Goal: Task Accomplishment & Management: Manage account settings

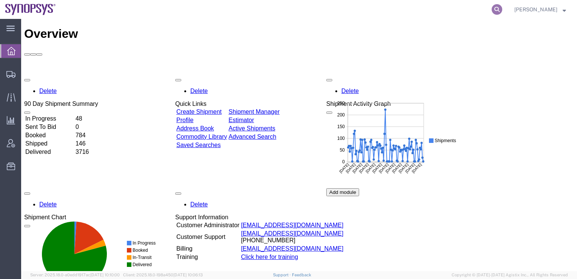
click at [502, 9] on icon at bounding box center [496, 9] width 11 height 11
paste input "56728779"
type input "56728779"
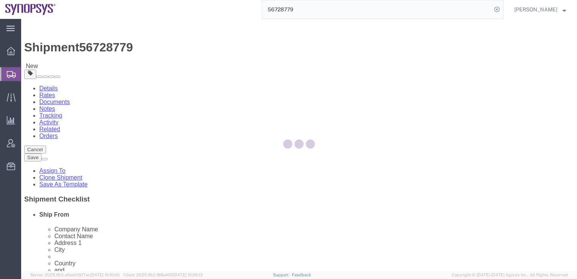
select select "63168"
select select "63204"
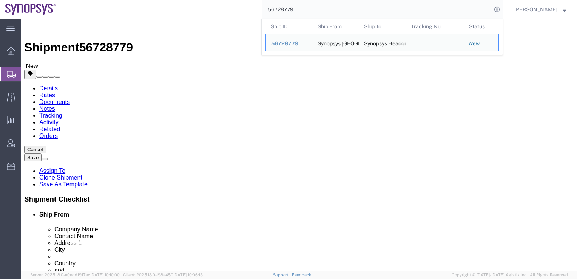
click at [199, 3] on div "56728779 Ship ID Ship From Ship To Tracking Nu. Status Ship ID 56728779 Ship Fr…" at bounding box center [282, 9] width 442 height 19
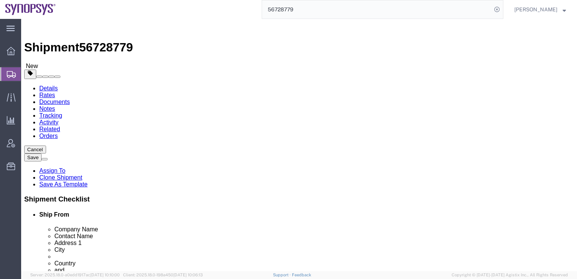
click link "Assign To"
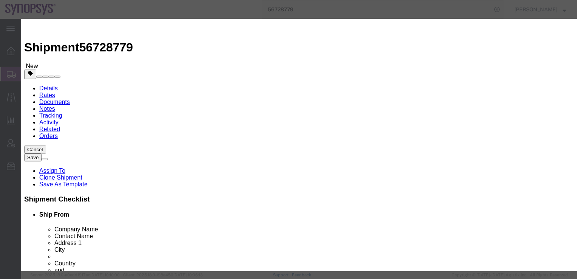
select select "117156"
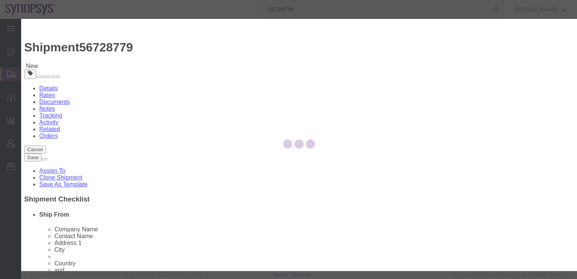
click at [280, 75] on div at bounding box center [299, 145] width 556 height 252
select select
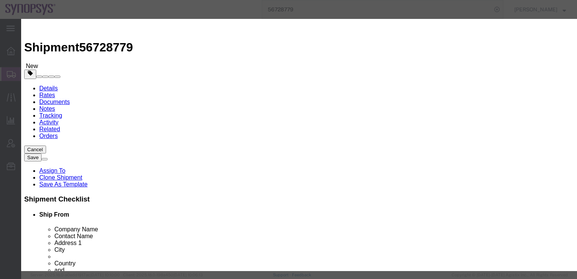
drag, startPoint x: 280, startPoint y: 75, endPoint x: 259, endPoint y: 56, distance: 28.3
type input "xusun"
select select "95523"
click textarea "Message"
click input "Send notification email"
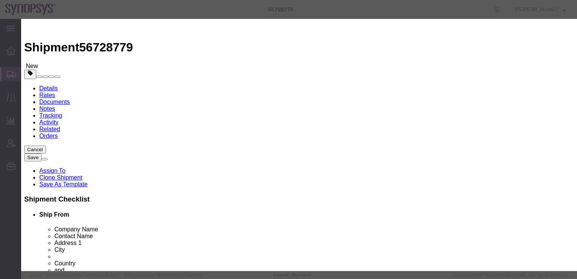
checkbox input "false"
click button "Assign"
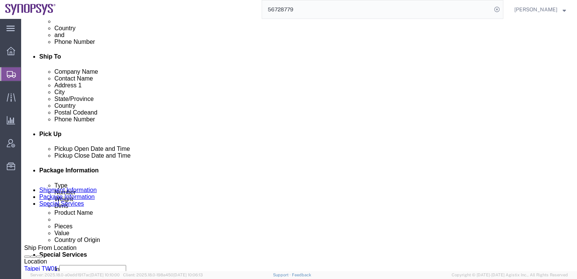
scroll to position [238, 0]
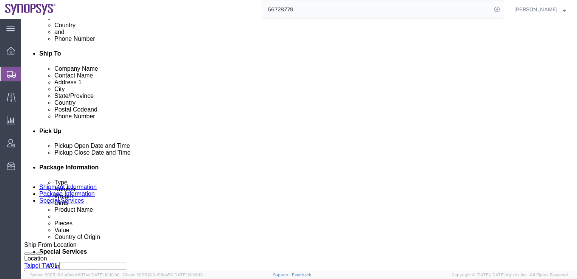
click div "[DATE] 5:56 PM"
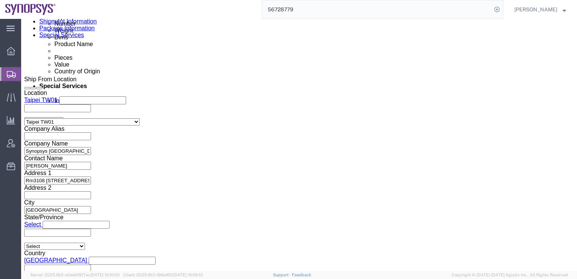
click input "5:56 PM"
type input "9:56 PM"
click button "Apply"
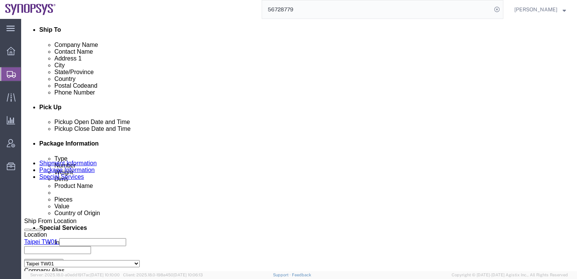
scroll to position [255, 0]
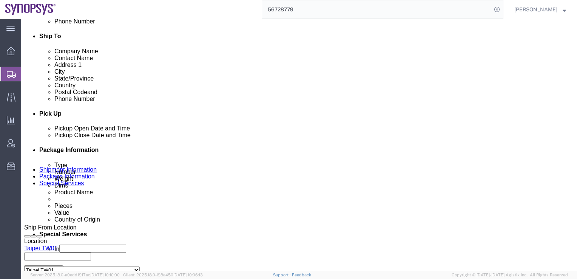
click div "[DATE] 10:56 PM"
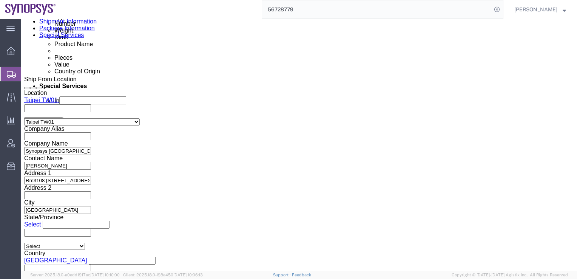
click input "10:56 PM"
click input "6:56 PM"
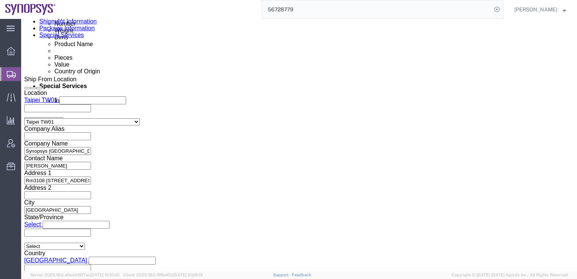
click input "6:56 PM"
type input "556 PM"
click div "Leg 1 Mode Select Air Less than Truckload Multi-Leg Ocean Freight Rail Small Pa…"
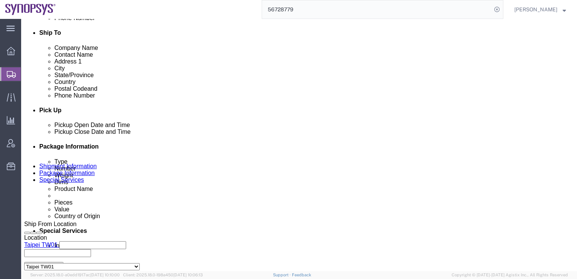
scroll to position [257, 0]
click div "[DATE] 9:56 PM"
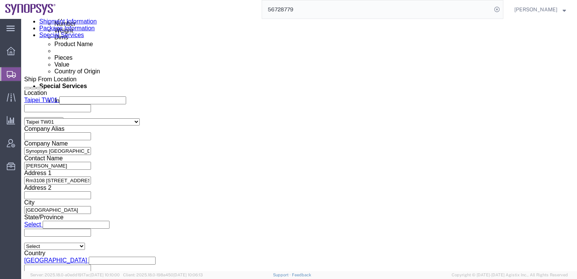
click input "9:56 PM"
type input "9:56 AM"
click button "Apply"
click div "Leg 1 Mode Select Air Less than Truckload Multi-Leg Ocean Freight Rail Small Pa…"
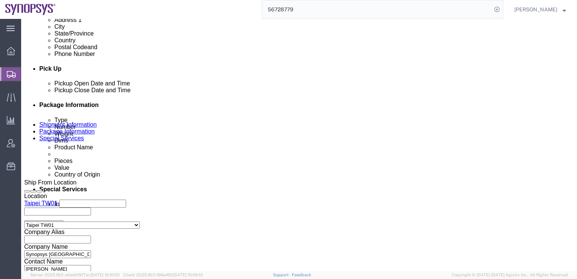
click div "[DATE] 10:56 PM"
click div "Pickup Date: Pickup Start Date Pickup Start Time Pickup Open Date and Time [DAT…"
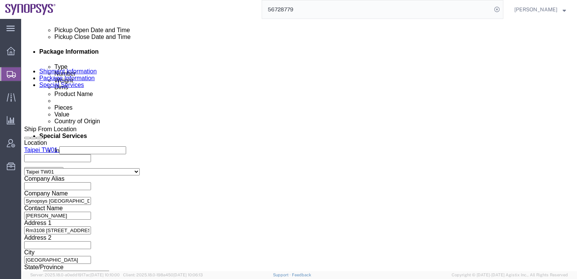
scroll to position [403, 0]
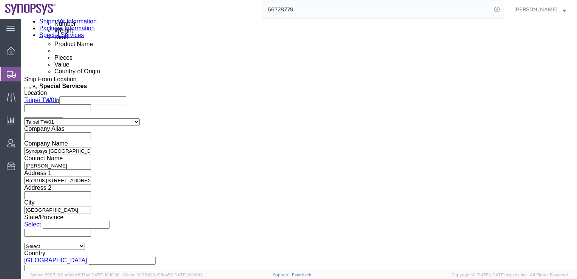
click button "Continue"
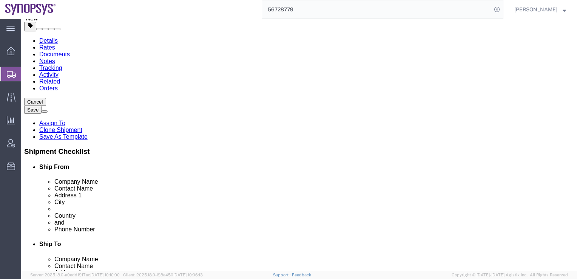
scroll to position [65, 0]
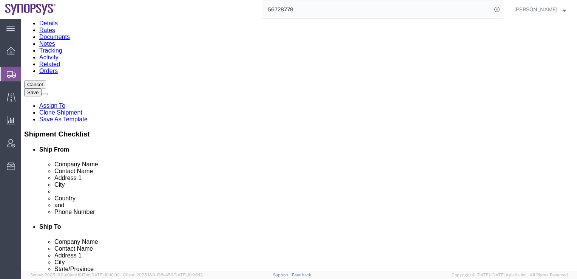
click button "Continue"
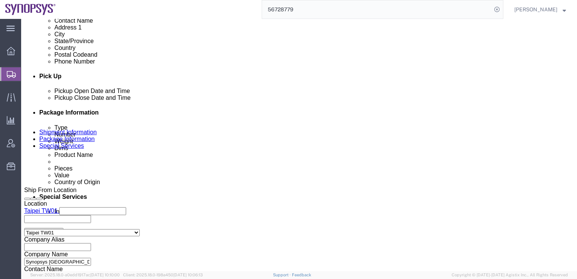
scroll to position [331, 0]
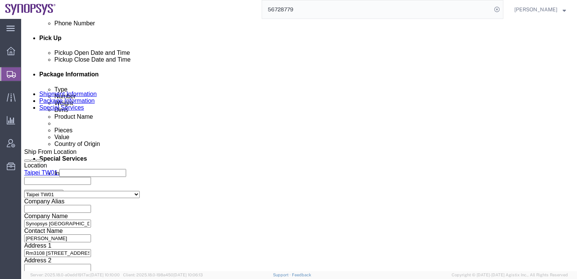
click select "Select Carriage Insurance Paid Carriage Paid To Cost and Freight Cost Insurance…"
select select "EXW"
click select "Select Carriage Insurance Paid Carriage Paid To Cost and Freight Cost Insurance…"
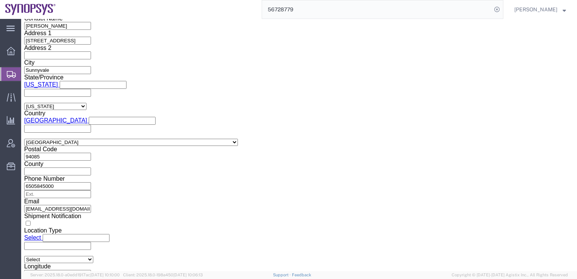
scroll to position [998, 0]
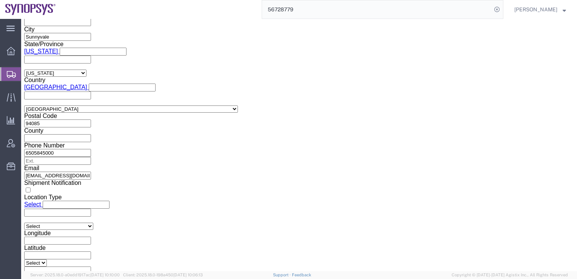
click button "Rate Shipment"
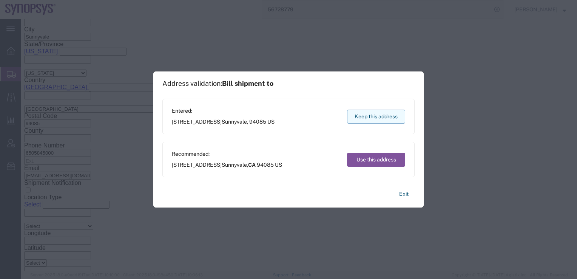
click at [372, 116] on button "Keep this address" at bounding box center [376, 116] width 58 height 14
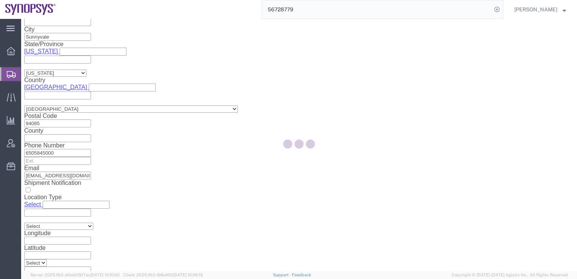
scroll to position [0, 0]
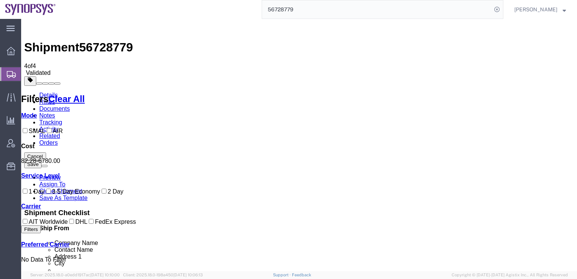
checkbox input "true"
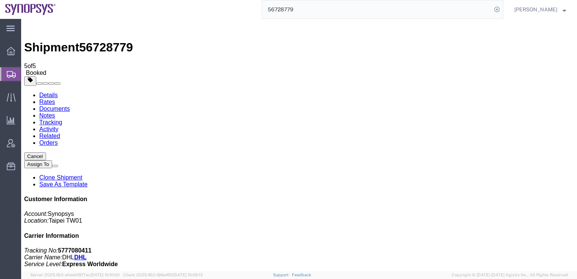
click at [41, 92] on link "Details" at bounding box center [48, 95] width 18 height 6
click icon
click link "Schedule pickup request"
click link "Documents"
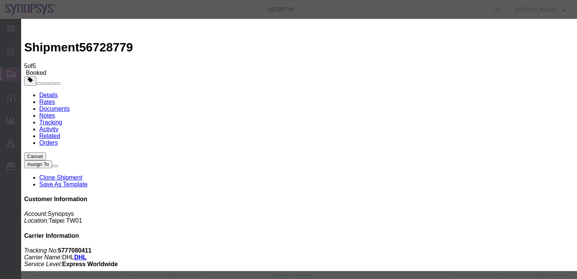
checkbox input "true"
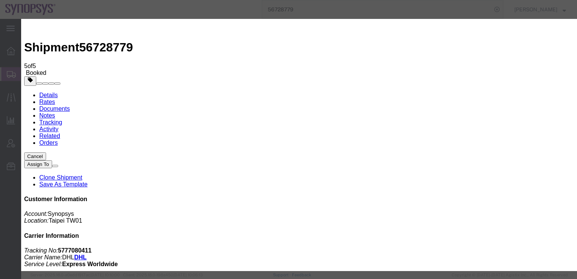
checkbox input "true"
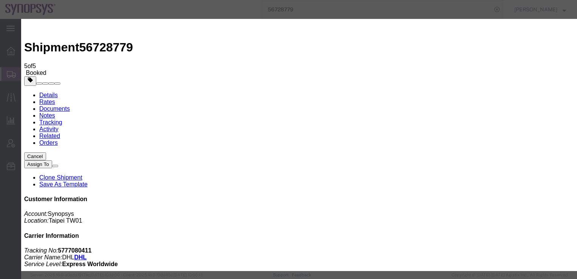
type input "[EMAIL_ADDRESS][DOMAIN_NAME]"
checkbox input "true"
paste input "[PERSON_NAME] <[PERSON_NAME][EMAIL_ADDRESS][DOMAIN_NAME]>"
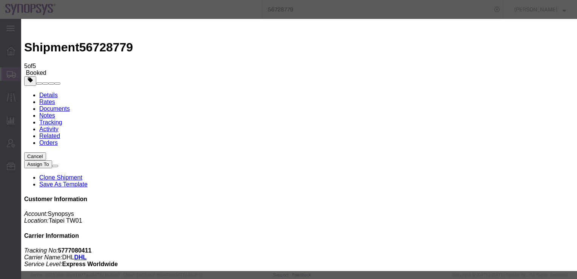
type input "[PERSON_NAME] <[PERSON_NAME][EMAIL_ADDRESS][DOMAIN_NAME]>"
drag, startPoint x: 292, startPoint y: 81, endPoint x: 258, endPoint y: 79, distance: 33.6
type input "Enter Email Address"
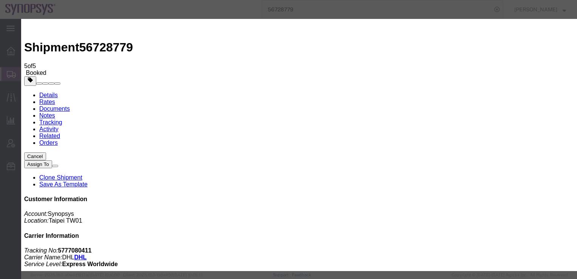
paste input "[PERSON_NAME] <[PERSON_NAME][EMAIL_ADDRESS][DOMAIN_NAME]>"
type input "[PERSON_NAME] <[PERSON_NAME][EMAIL_ADDRESS][DOMAIN_NAME]>"
paste input "[PERSON_NAME] <[PERSON_NAME][EMAIL_ADDRESS][DOMAIN_NAME]>"
type input "[PERSON_NAME][EMAIL_ADDRESS][DOMAIN_NAME]"
